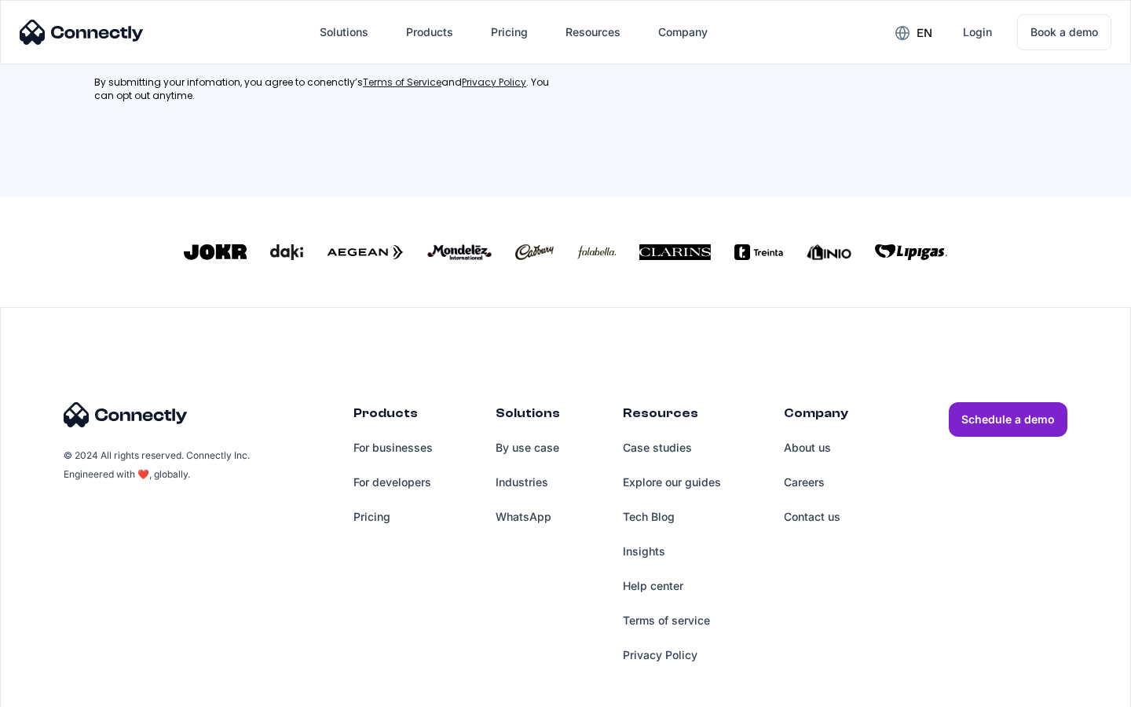
scroll to position [707, 0]
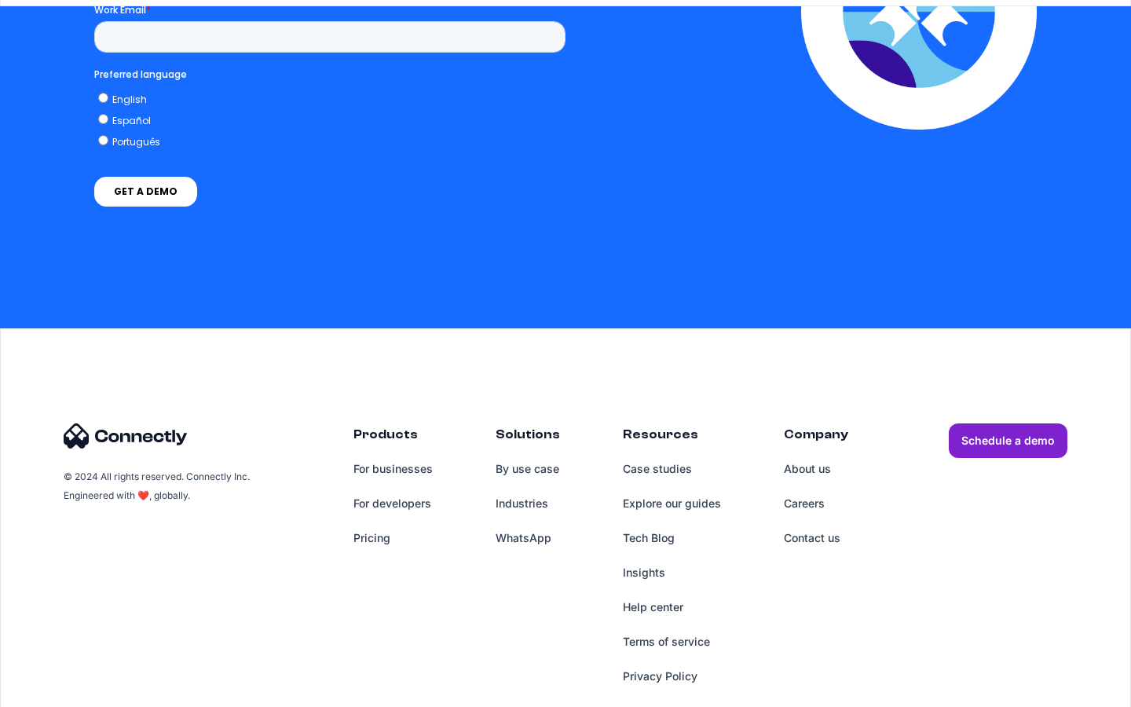
scroll to position [3466, 0]
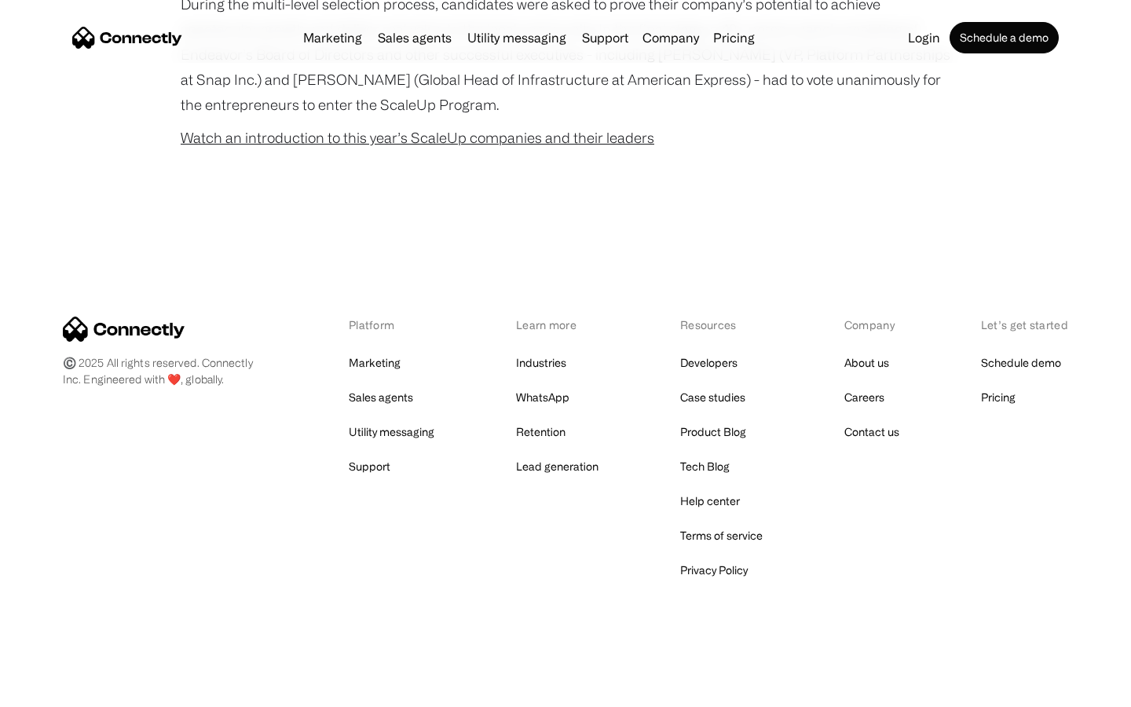
scroll to position [1008, 0]
